Goal: Communication & Community: Answer question/provide support

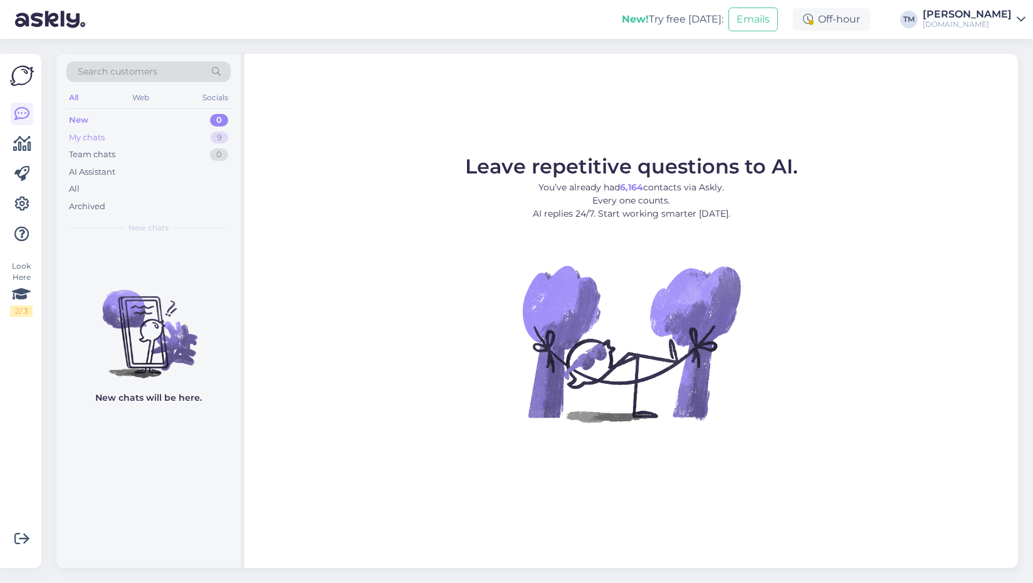
click at [142, 136] on div "My chats 9" at bounding box center [148, 138] width 164 height 18
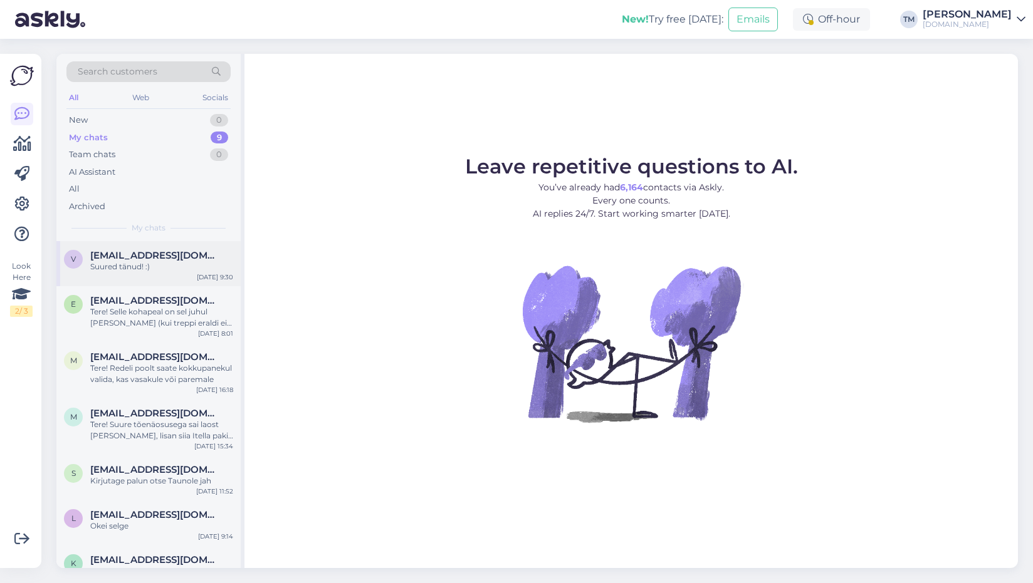
click at [135, 260] on span "[EMAIL_ADDRESS][DOMAIN_NAME]" at bounding box center [155, 255] width 130 height 11
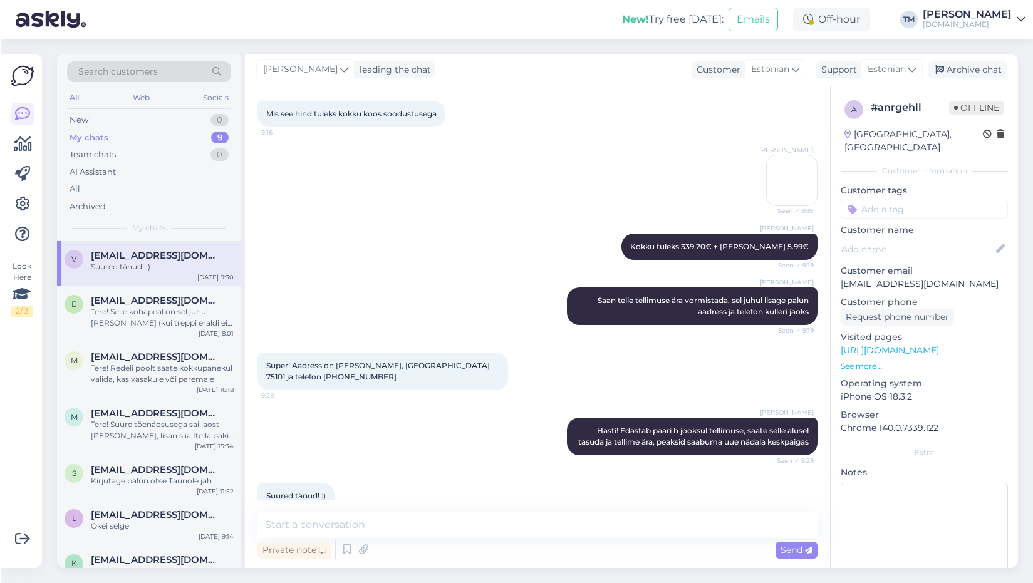
scroll to position [784, 0]
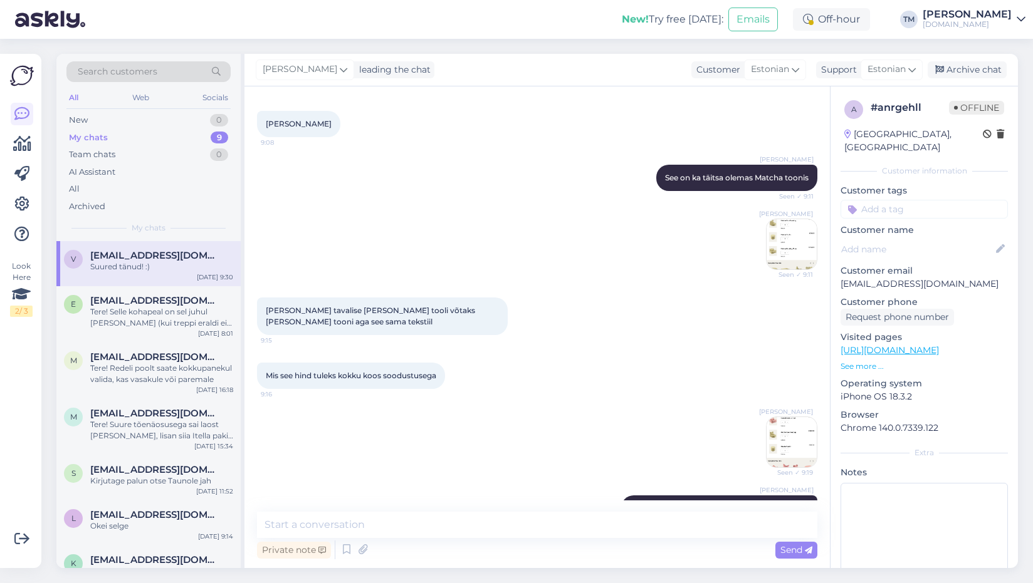
click at [792, 427] on img at bounding box center [791, 442] width 50 height 50
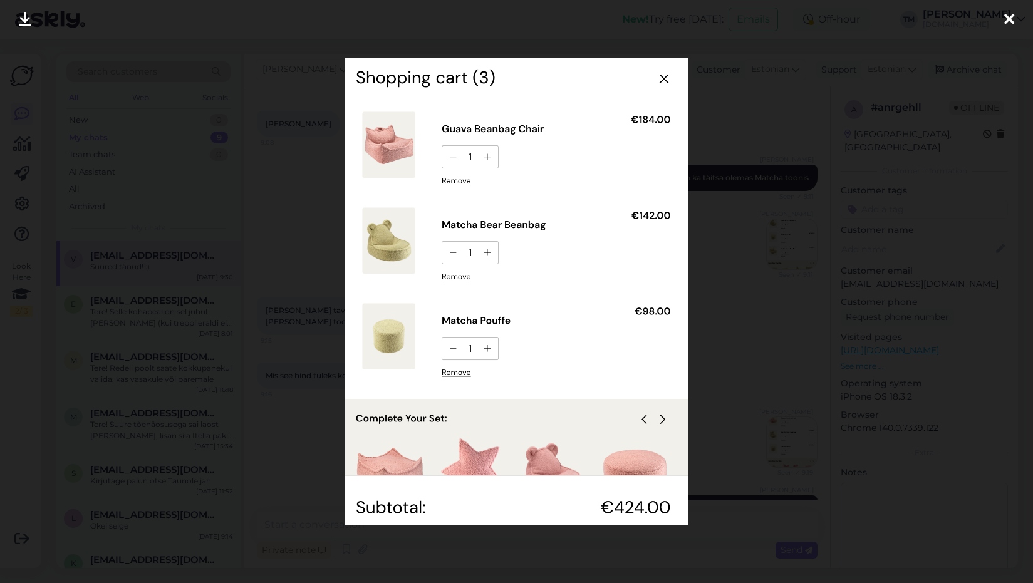
click at [786, 249] on div at bounding box center [516, 291] width 1033 height 583
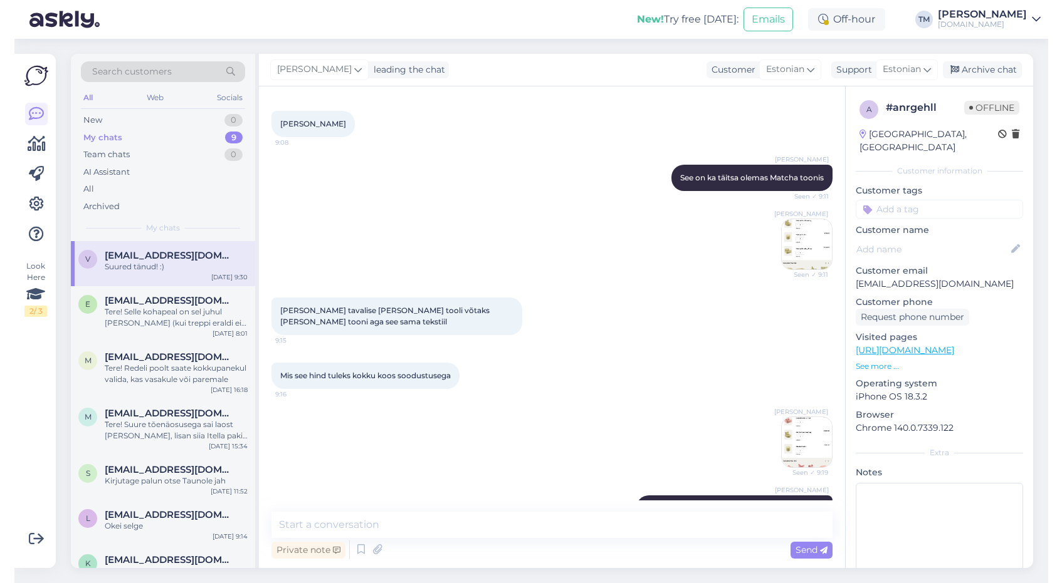
scroll to position [1046, 0]
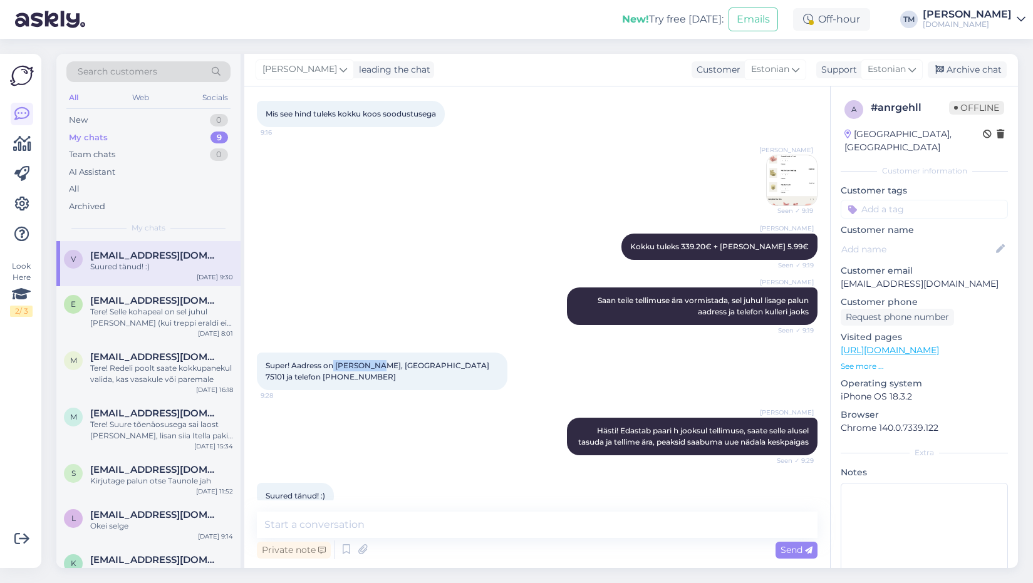
drag, startPoint x: 379, startPoint y: 331, endPoint x: 335, endPoint y: 332, distance: 43.9
click at [335, 361] on span "Super! Aadress on [PERSON_NAME], [GEOGRAPHIC_DATA] 75101 ja telefon [PHONE_NUMB…" at bounding box center [379, 371] width 226 height 21
click at [404, 362] on div "Super! Aadress on [PERSON_NAME], [GEOGRAPHIC_DATA] 75101 ja telefon 5015915 9:28" at bounding box center [537, 371] width 561 height 65
click at [272, 361] on span "Super! Aadress on [PERSON_NAME], [GEOGRAPHIC_DATA] 75101 ja telefon [PHONE_NUMB…" at bounding box center [379, 371] width 226 height 21
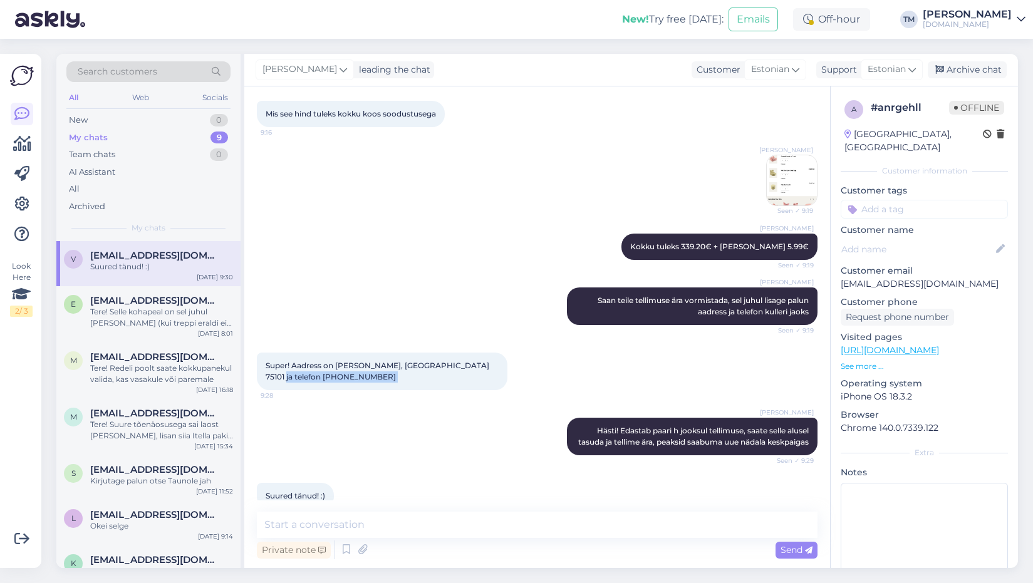
copy div "5015915 9:28"
drag, startPoint x: 378, startPoint y: 330, endPoint x: 335, endPoint y: 330, distance: 42.6
click at [335, 361] on span "Super! Aadress on [PERSON_NAME], [GEOGRAPHIC_DATA] 75101 ja telefon [PHONE_NUMB…" at bounding box center [379, 371] width 226 height 21
copy span "[PERSON_NAME]"
click at [429, 361] on span "Super! Aadress on [PERSON_NAME], [GEOGRAPHIC_DATA] 75101 ja telefon [PHONE_NUMB…" at bounding box center [379, 371] width 226 height 21
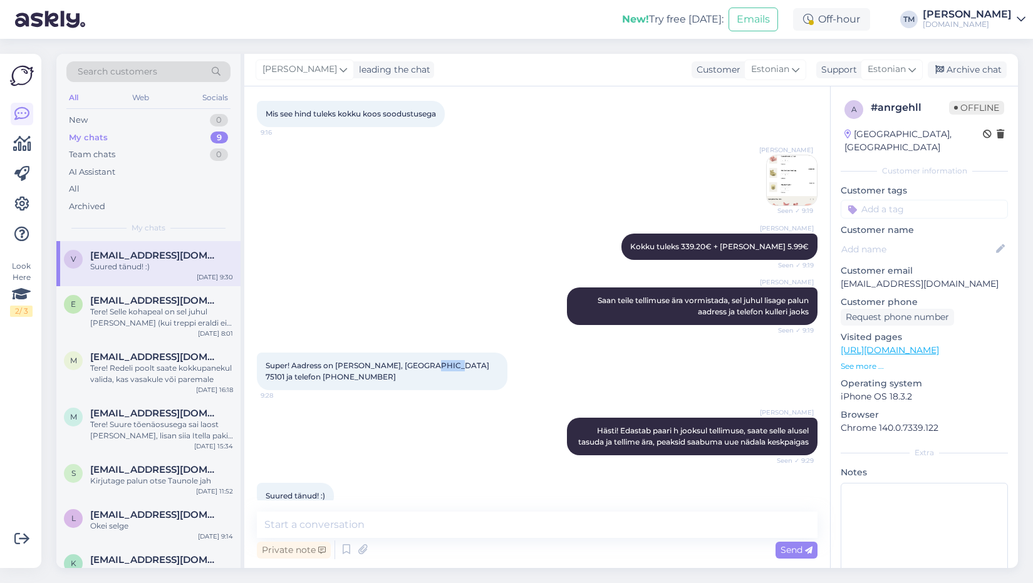
click at [429, 361] on span "Super! Aadress on [PERSON_NAME], [GEOGRAPHIC_DATA] 75101 ja telefon [PHONE_NUMB…" at bounding box center [379, 371] width 226 height 21
copy span "75101"
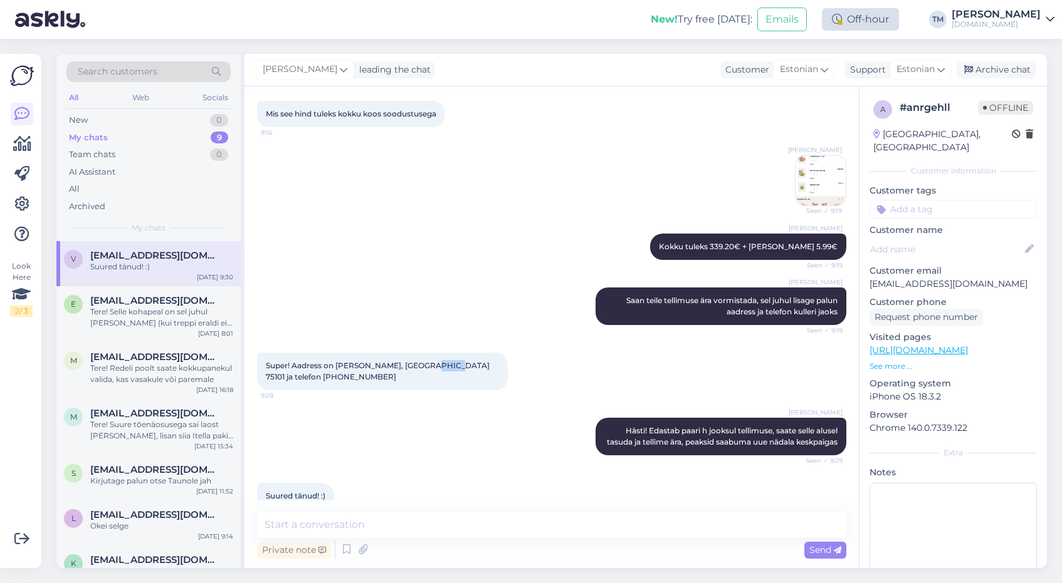
click at [849, 11] on div "Off-hour" at bounding box center [860, 19] width 77 height 23
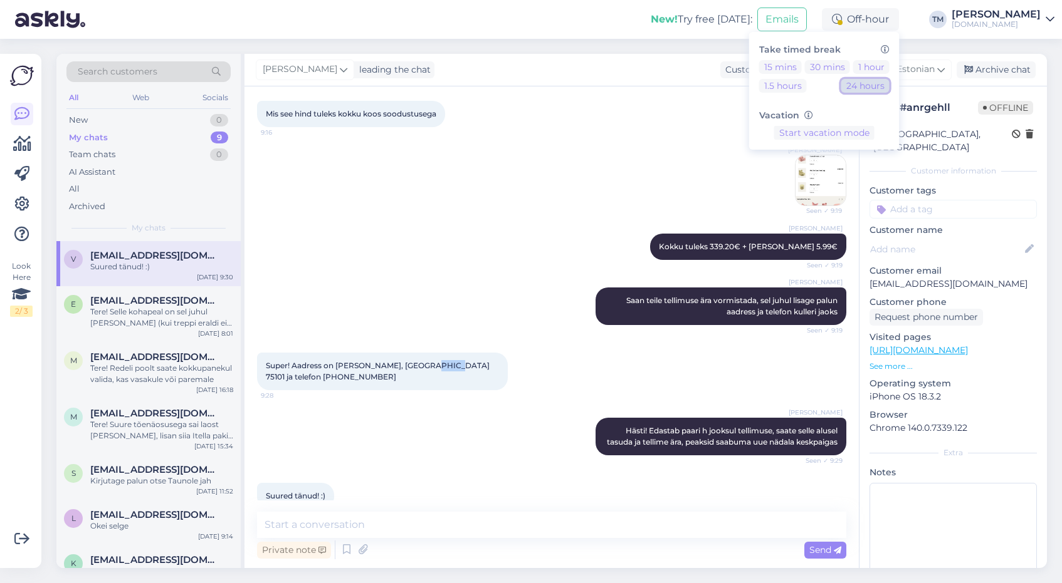
click at [867, 85] on button "24 hours" at bounding box center [865, 86] width 48 height 14
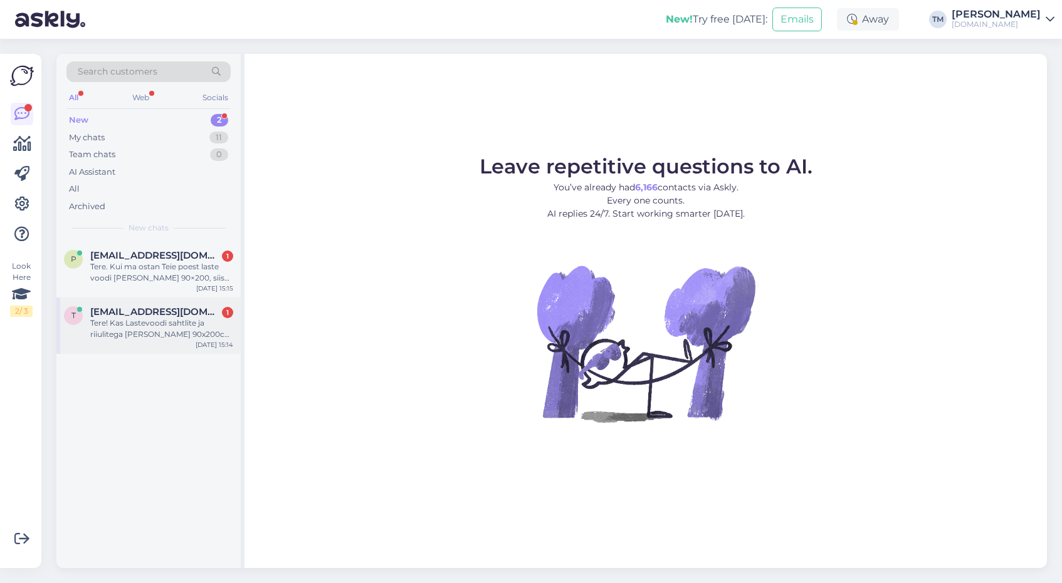
click at [188, 324] on div "Tere! Kas Lastevoodi sahtlite ja riiulitega Leon 90x200cm valge on kohapeal ole…" at bounding box center [161, 329] width 143 height 23
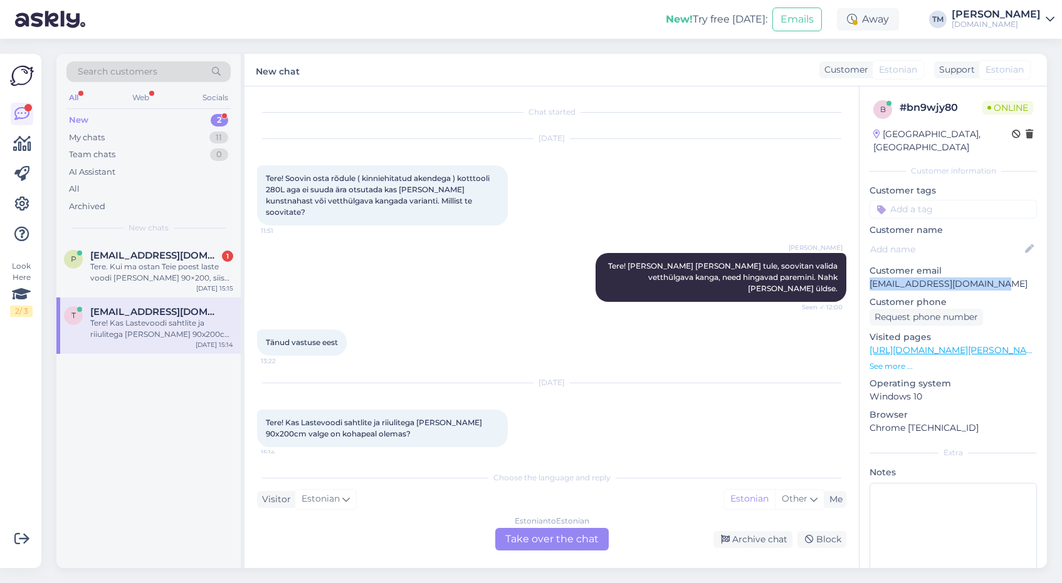
drag, startPoint x: 1003, startPoint y: 271, endPoint x: 867, endPoint y: 269, distance: 136.0
click at [867, 269] on div "b # bn9wjy80 Online Estonia, Narva Customer information Customer tags Customer …" at bounding box center [952, 350] width 187 height 528
copy p "[EMAIL_ADDRESS][DOMAIN_NAME]"
click at [541, 540] on div "Estonian to Estonian Take over the chat" at bounding box center [551, 539] width 113 height 23
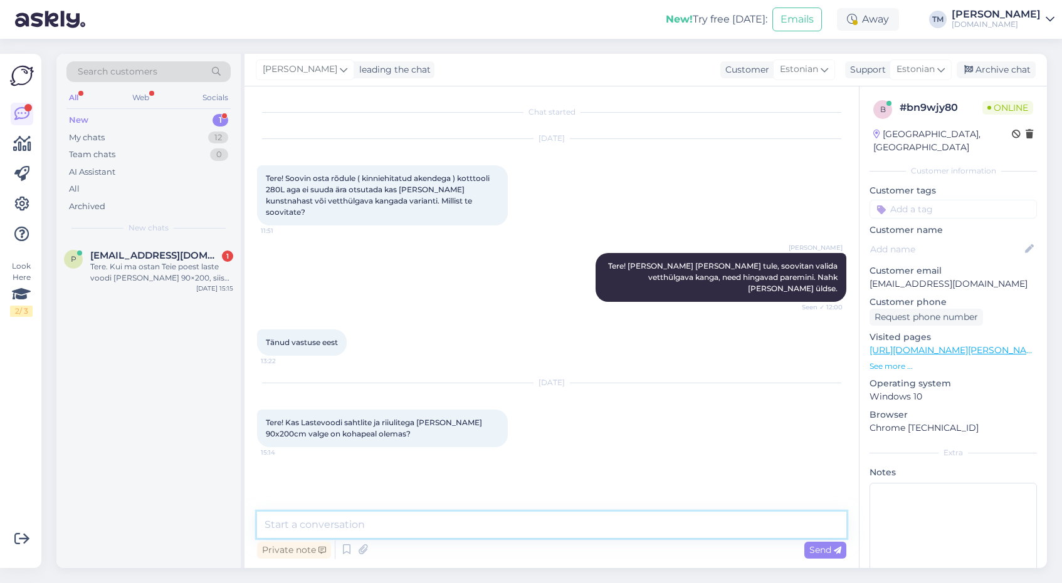
click at [437, 519] on textarea at bounding box center [551, 525] width 589 height 26
type textarea "Tere! Kohe vaatan."
click at [985, 345] on link "[URL][DOMAIN_NAME][PERSON_NAME]" at bounding box center [955, 350] width 173 height 11
click at [495, 523] on textarea at bounding box center [551, 525] width 589 height 26
type textarea "Jah, on Harkujärve laos olemas"
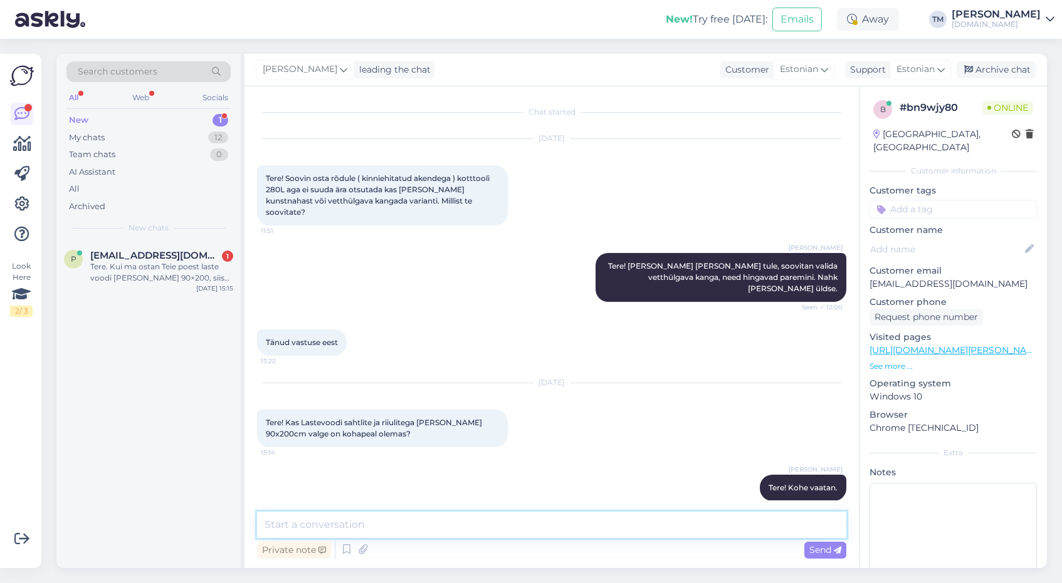
scroll to position [46, 0]
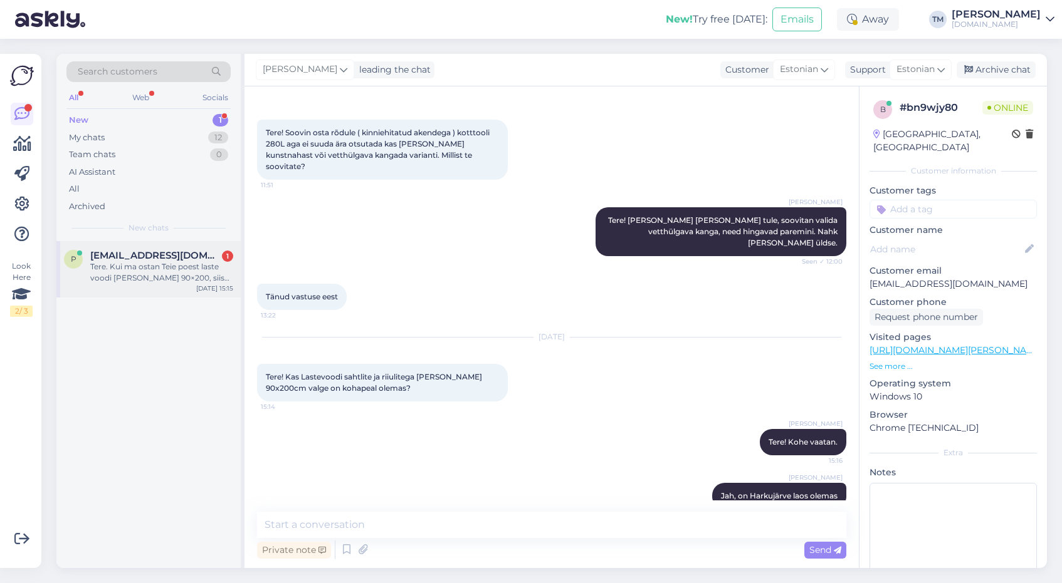
click at [160, 256] on span "[EMAIL_ADDRESS][DOMAIN_NAME]" at bounding box center [155, 255] width 130 height 11
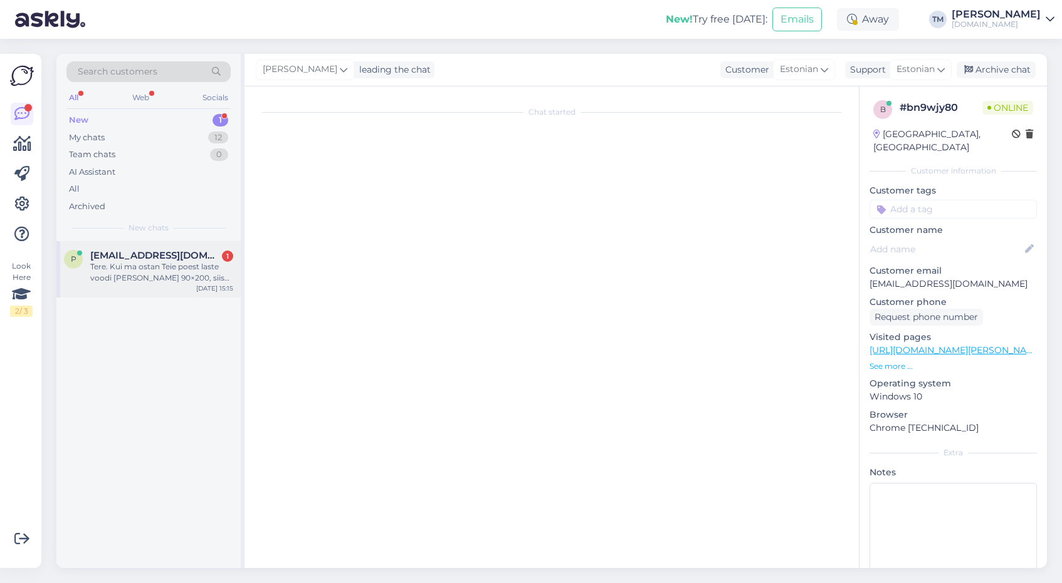
scroll to position [0, 0]
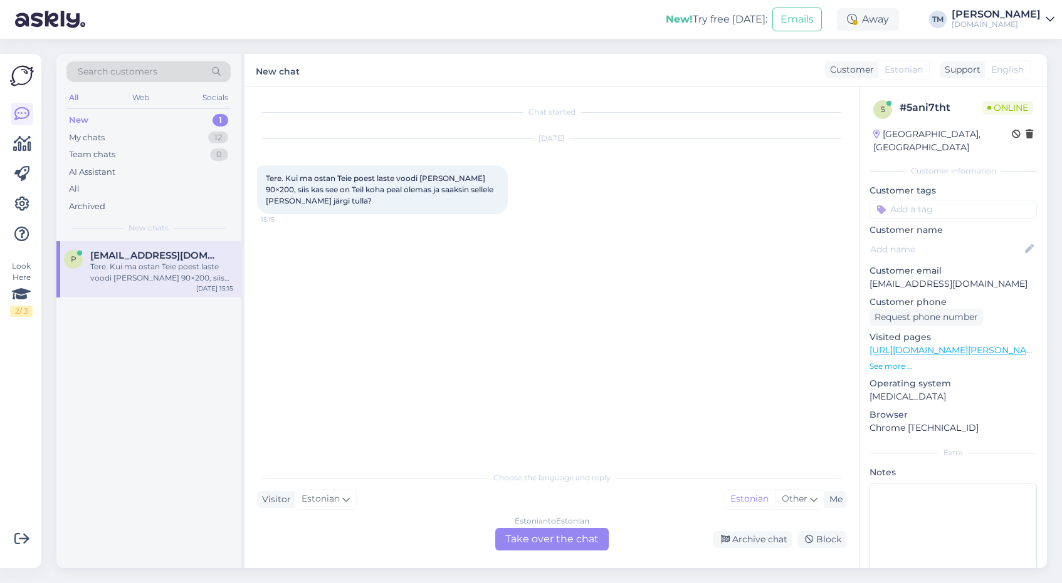
click at [531, 540] on div "Estonian to Estonian Take over the chat" at bounding box center [551, 539] width 113 height 23
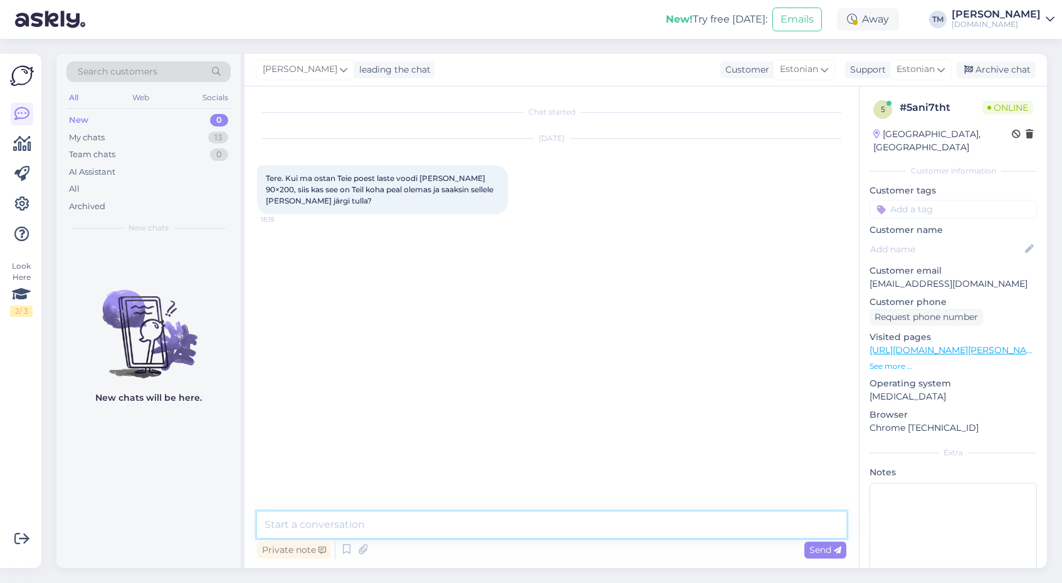
click at [491, 525] on textarea at bounding box center [551, 525] width 589 height 26
type textarea "Tere! Jah, on olemas. Kätte saab ilmselt [PERSON_NAME] alles homme, kuna ladu o…"
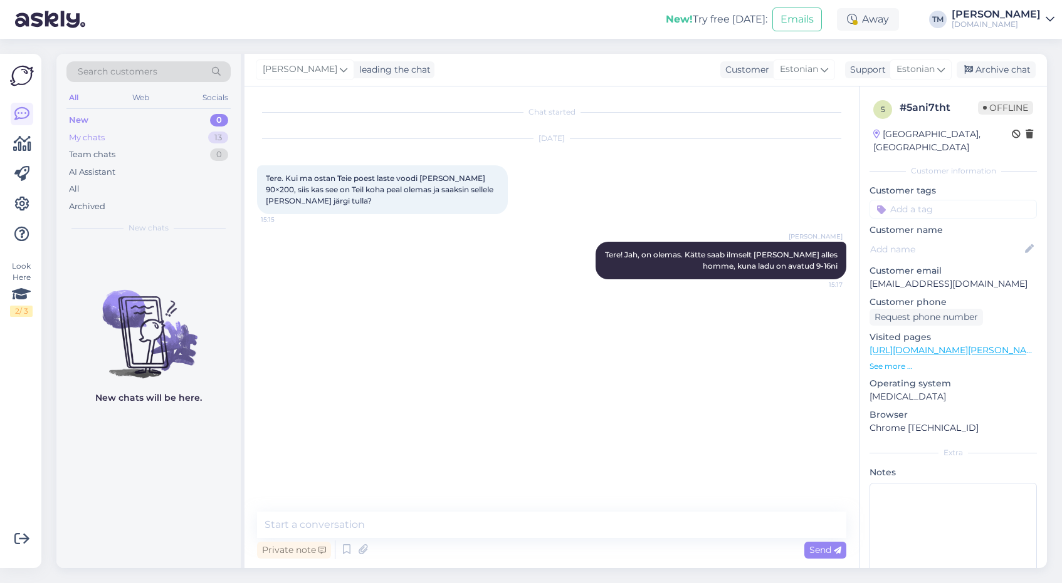
click at [120, 137] on div "My chats 13" at bounding box center [148, 138] width 164 height 18
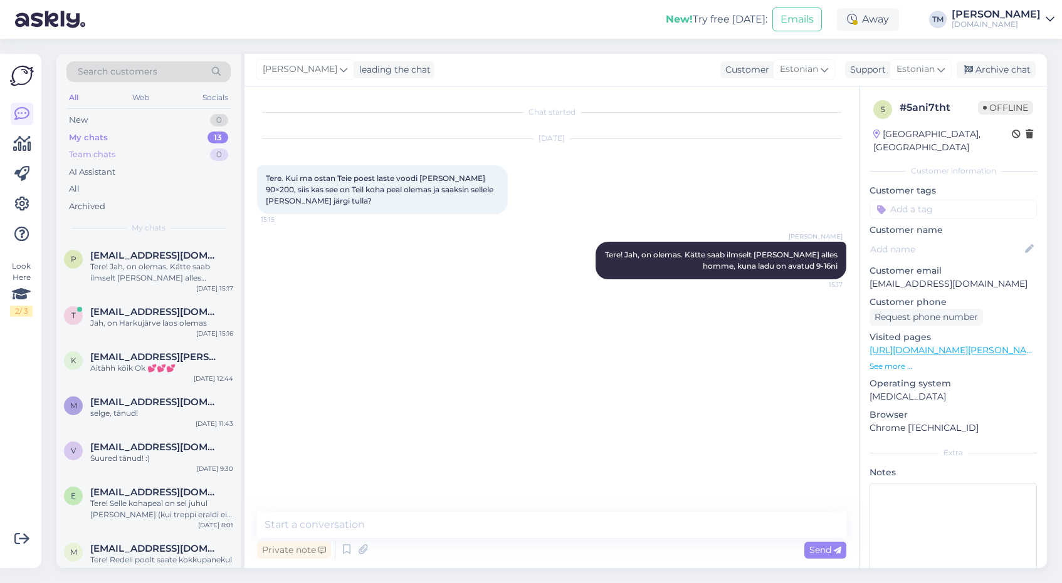
click at [123, 151] on div "Team chats 0" at bounding box center [148, 155] width 164 height 18
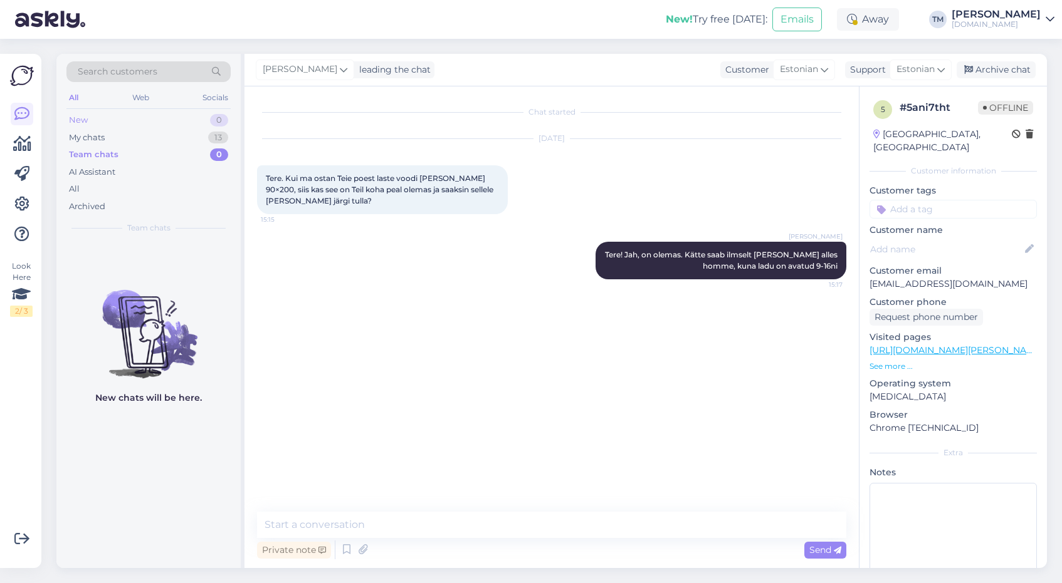
click at [112, 115] on div "New 0" at bounding box center [148, 121] width 164 height 18
click at [133, 99] on div "Web" at bounding box center [141, 98] width 22 height 16
click at [118, 135] on div "My chats 13" at bounding box center [148, 138] width 164 height 18
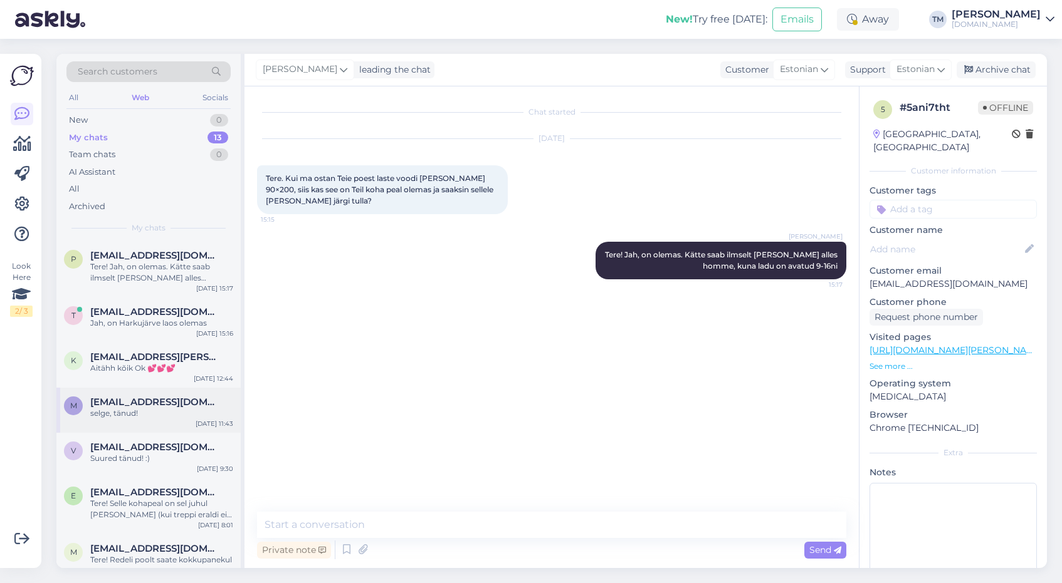
click at [144, 416] on div "selge, tänud!" at bounding box center [161, 413] width 143 height 11
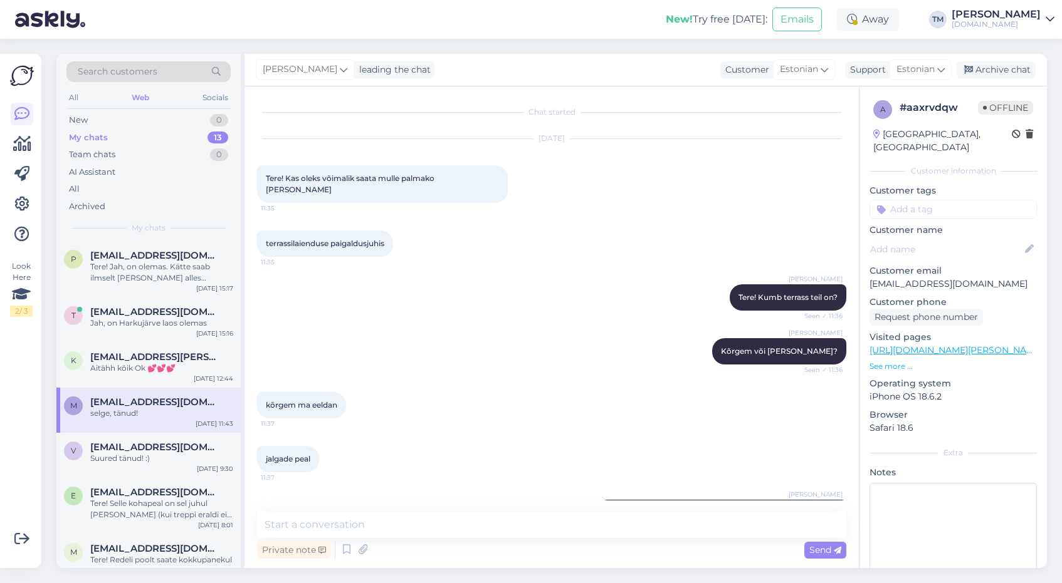
scroll to position [278, 0]
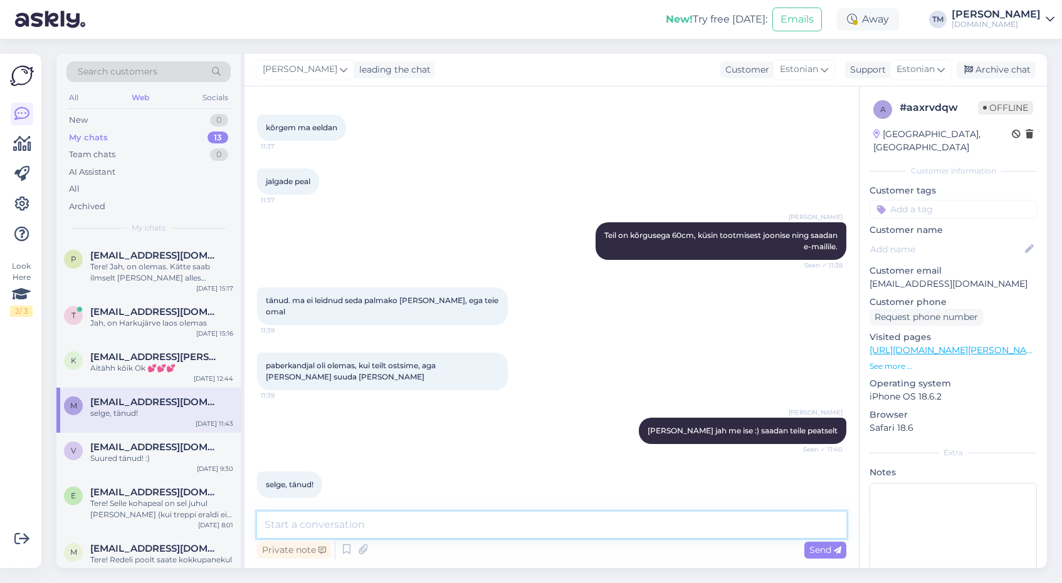
click at [387, 518] on textarea at bounding box center [551, 525] width 589 height 26
paste textarea "https://drive.google.com/file/d/1ommz8P8QiBOrhnITInAkVr0GNuswYPmo/view?usp=shar…"
type textarea "https://drive.google.com/file/d/1ommz8P8QiBOrhnITInAkVr0GNuswYPmo/view?usp=shar…"
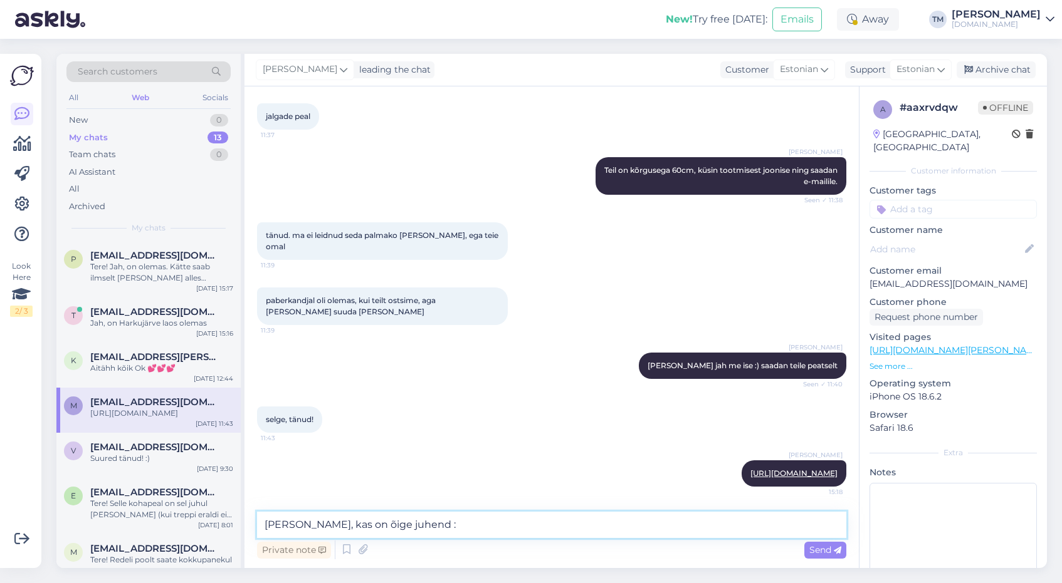
type textarea "Vaadake, kas on õige juhend :)"
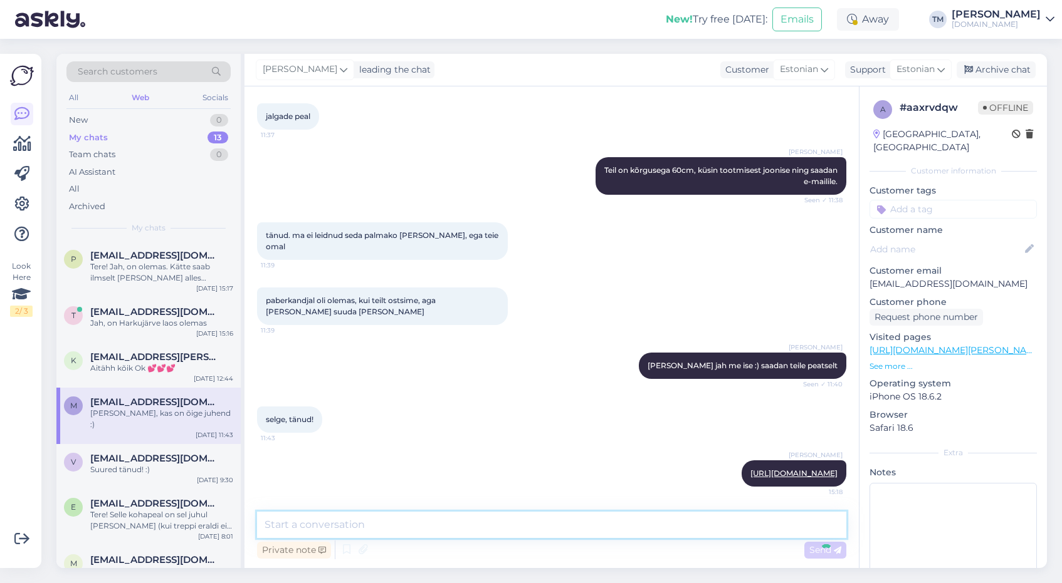
scroll to position [397, 0]
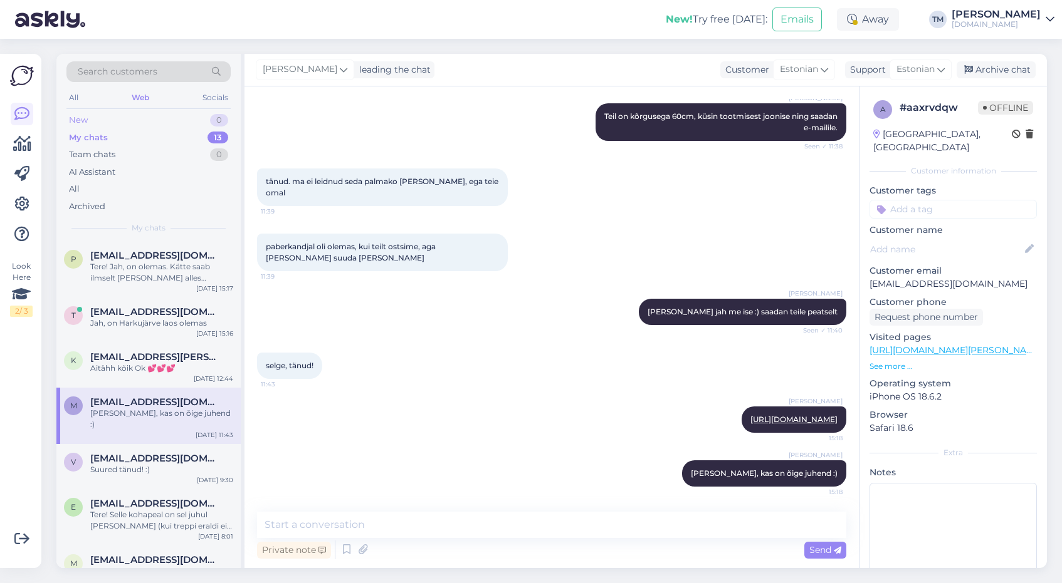
click at [122, 115] on div "New 0" at bounding box center [148, 121] width 164 height 18
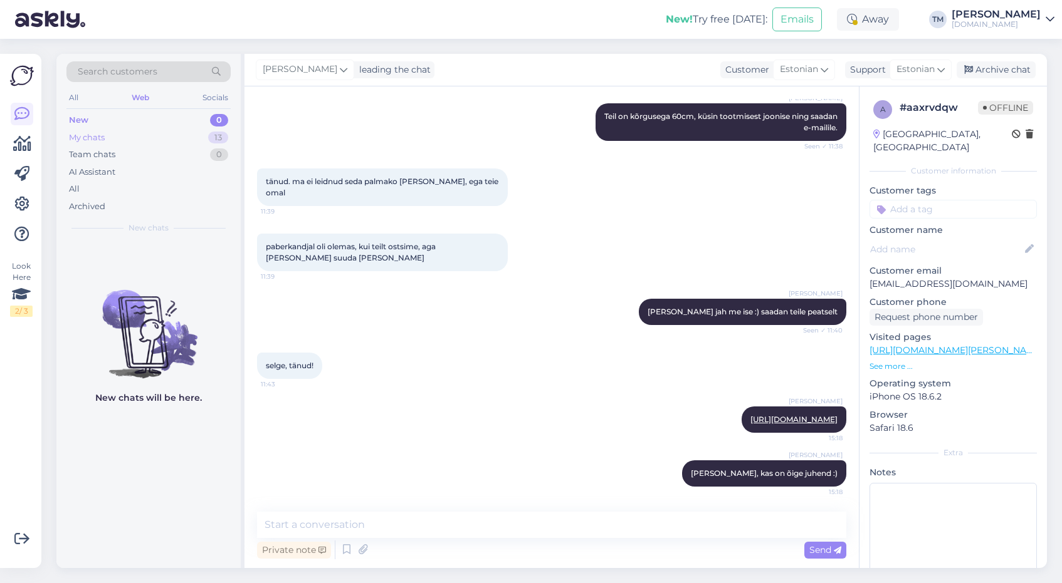
click at [117, 133] on div "My chats 13" at bounding box center [148, 138] width 164 height 18
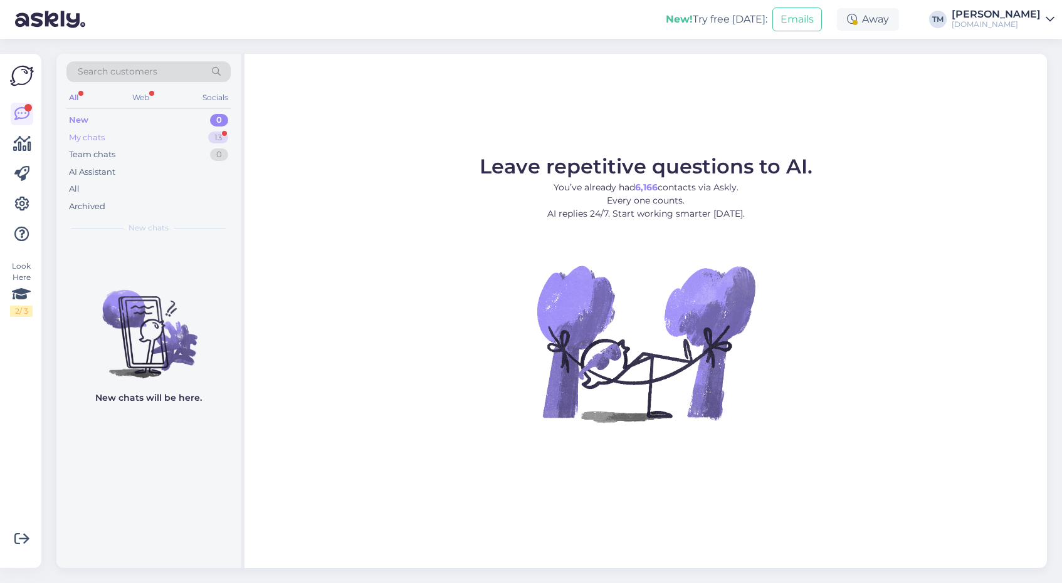
click at [125, 142] on div "My chats 13" at bounding box center [148, 138] width 164 height 18
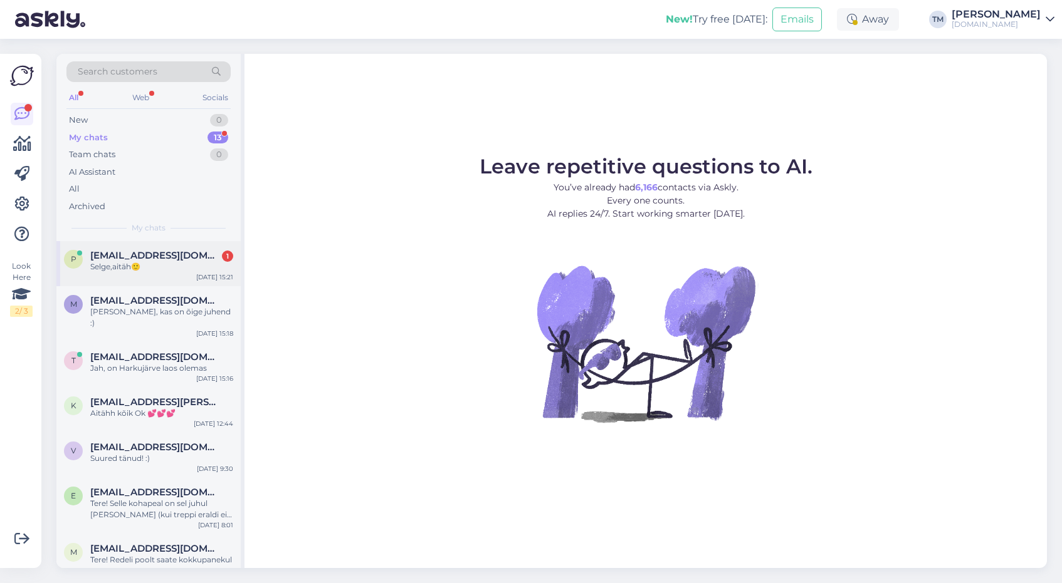
click at [182, 268] on div "Selge,aitäh🙂" at bounding box center [161, 266] width 143 height 11
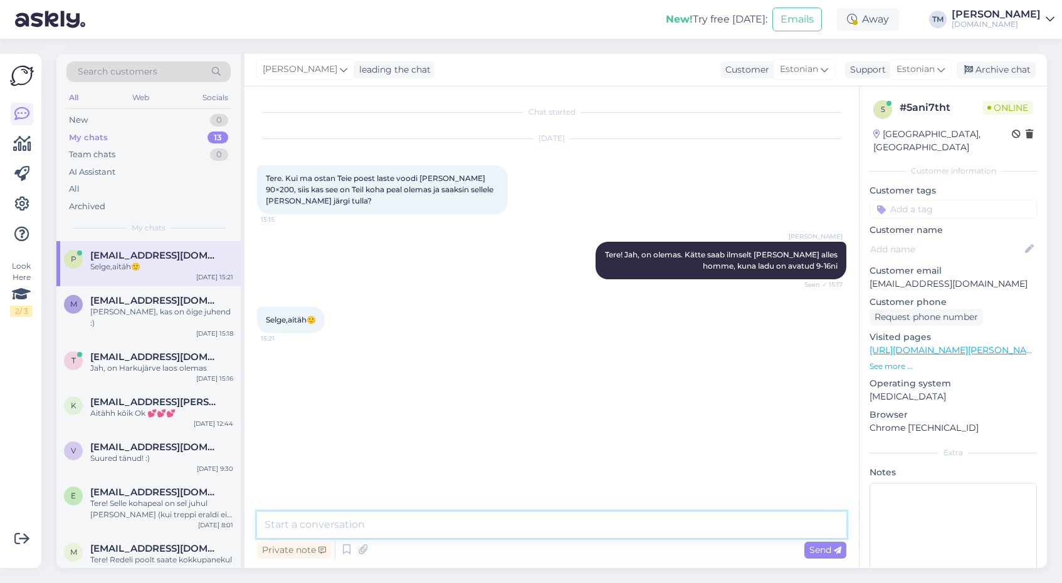
click at [353, 530] on textarea at bounding box center [551, 525] width 589 height 26
type textarea "Palun!"
click at [948, 345] on link "[URL][DOMAIN_NAME][PERSON_NAME]" at bounding box center [955, 350] width 173 height 11
click at [550, 521] on textarea "Palun!" at bounding box center [551, 525] width 589 height 26
click at [825, 546] on span "Send" at bounding box center [825, 550] width 32 height 11
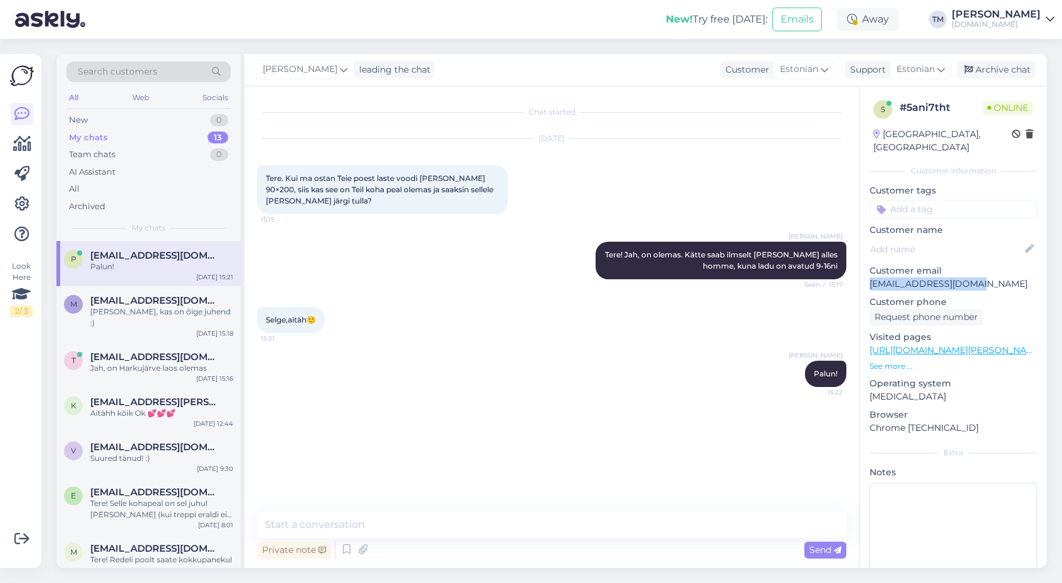
drag, startPoint x: 973, startPoint y: 272, endPoint x: 869, endPoint y: 274, distance: 104.1
click at [869, 278] on p "[EMAIL_ADDRESS][DOMAIN_NAME]" at bounding box center [952, 284] width 167 height 13
copy p "[EMAIL_ADDRESS][DOMAIN_NAME]"
